Goal: Transaction & Acquisition: Book appointment/travel/reservation

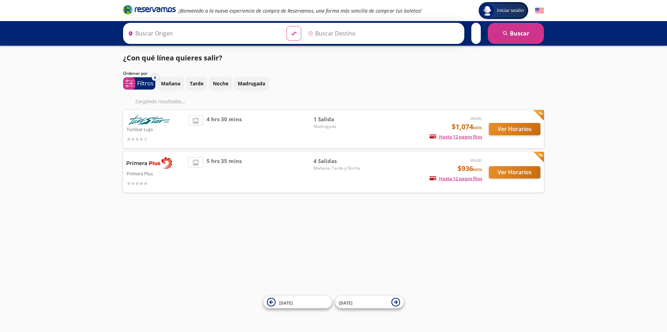
type input "[GEOGRAPHIC_DATA], [GEOGRAPHIC_DATA]"
type input "Toluca, [GEOGRAPHIC_DATA]"
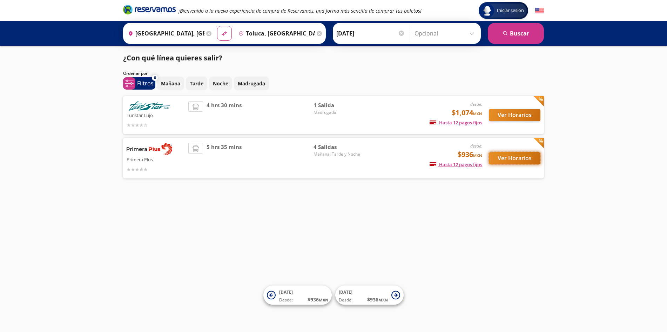
click at [518, 159] on button "Ver Horarios" at bounding box center [515, 158] width 52 height 12
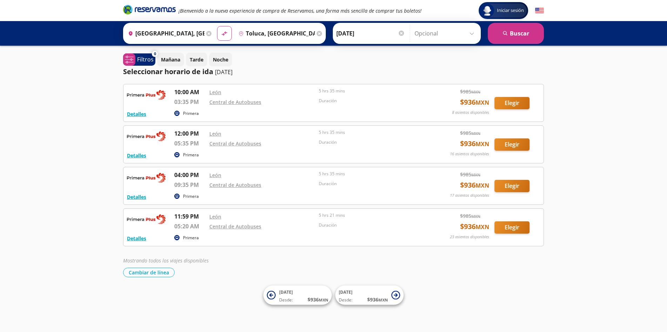
drag, startPoint x: 481, startPoint y: 185, endPoint x: 644, endPoint y: 161, distance: 164.9
click at [644, 161] on div "Iniciar sesión Iniciar sesión ¡Bienvenido a la nueva experiencia de compra de R…" at bounding box center [333, 166] width 667 height 332
click at [101, 213] on div "Iniciar sesión Iniciar sesión ¡Bienvenido a la nueva experiencia de compra de R…" at bounding box center [333, 166] width 667 height 332
click at [179, 186] on p "09:35 PM" at bounding box center [190, 184] width 32 height 8
click at [112, 198] on div "Iniciar sesión Iniciar sesión ¡Bienvenido a la nueva experiencia de compra de R…" at bounding box center [333, 166] width 667 height 332
